Goal: Information Seeking & Learning: Learn about a topic

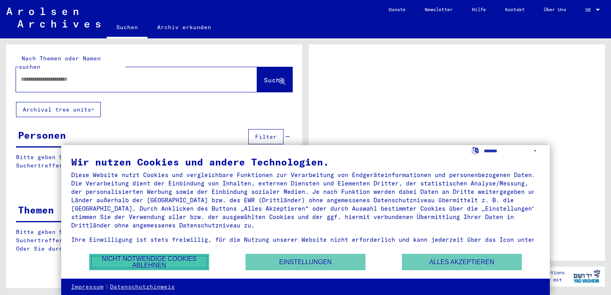
click at [187, 261] on button "Nicht notwendige Cookies ablehnen" at bounding box center [149, 262] width 120 height 16
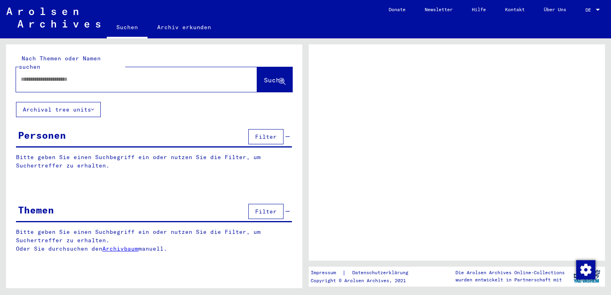
click at [84, 75] on input "text" at bounding box center [129, 79] width 217 height 8
type input "****"
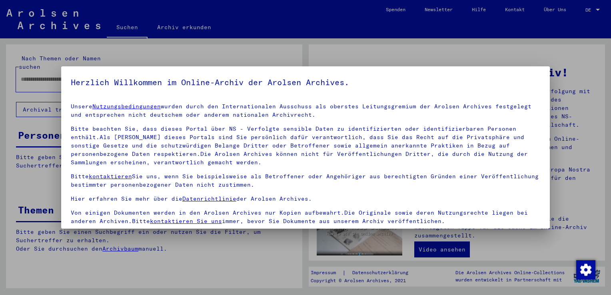
scroll to position [69, 0]
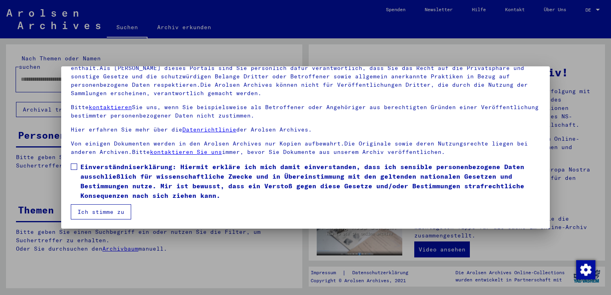
click at [79, 161] on mat-dialog-content "Unsere Nutzungsbedingungen wurden durch den Internationalen Ausschuss als obers…" at bounding box center [305, 124] width 488 height 192
click at [72, 169] on span at bounding box center [74, 166] width 6 height 6
click at [98, 212] on button "Ich stimme zu" at bounding box center [101, 211] width 60 height 15
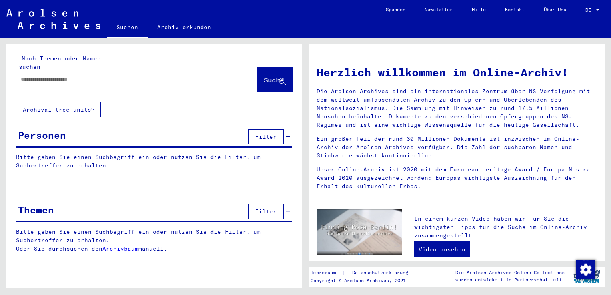
click at [104, 75] on input "text" at bounding box center [127, 79] width 212 height 8
type input "**********"
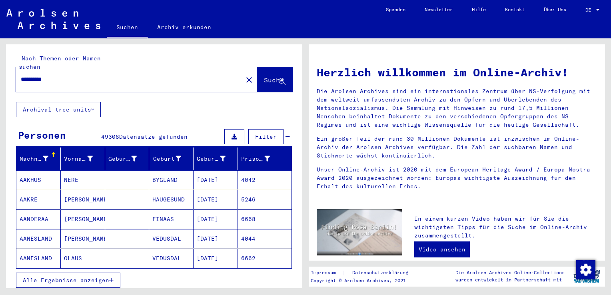
click at [94, 107] on icon at bounding box center [92, 110] width 3 height 6
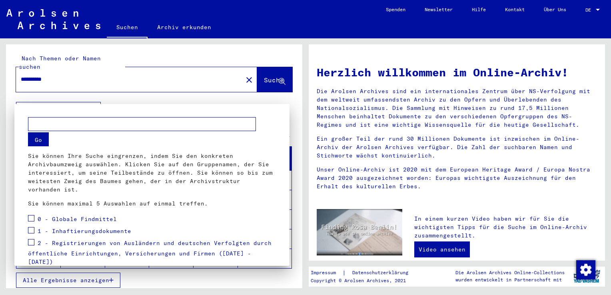
click at [94, 100] on div at bounding box center [305, 147] width 611 height 295
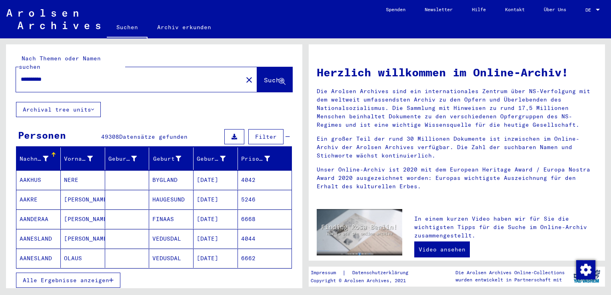
click at [194, 28] on link "Archiv erkunden" at bounding box center [183, 27] width 73 height 19
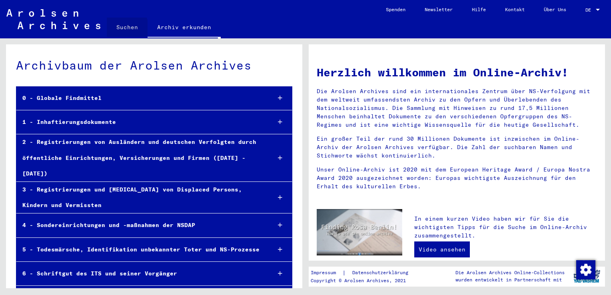
click at [125, 28] on link "Suchen" at bounding box center [127, 27] width 41 height 19
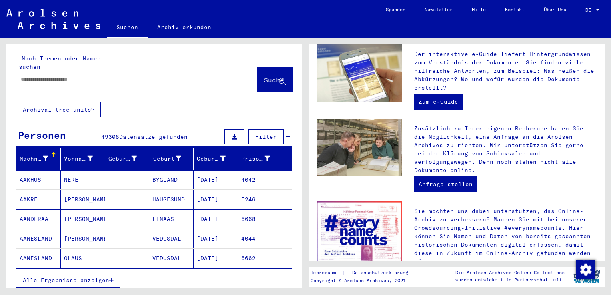
scroll to position [275, 0]
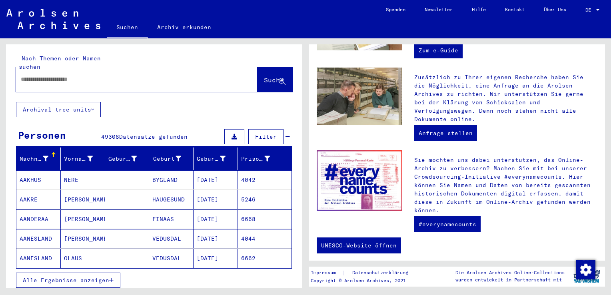
click at [70, 75] on input "text" at bounding box center [127, 79] width 212 height 8
